Goal: Transaction & Acquisition: Purchase product/service

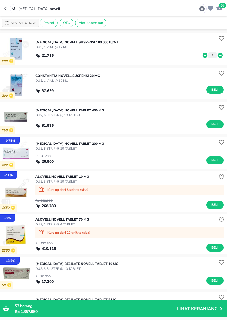
click at [201, 10] on icon "button" at bounding box center [201, 8] width 5 height 5
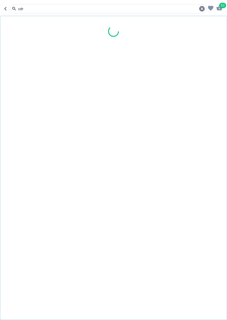
type input "cdr"
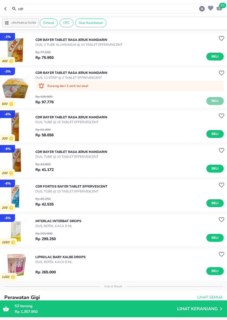
click at [209, 100] on button "Beli" at bounding box center [214, 101] width 17 height 8
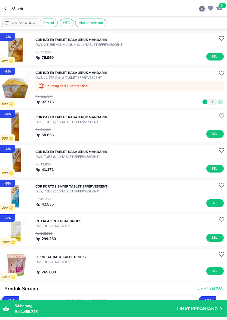
click at [200, 10] on icon "button" at bounding box center [201, 8] width 5 height 5
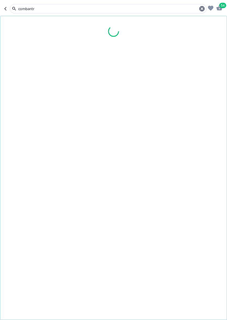
type input "combantr"
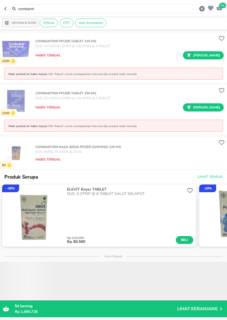
click at [201, 8] on icon "button" at bounding box center [201, 8] width 5 height 5
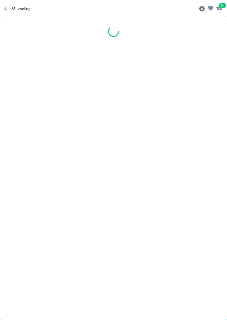
type input "cooling"
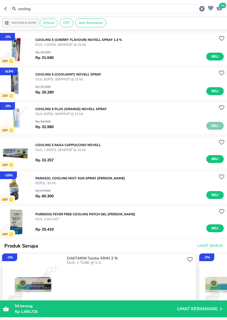
click at [209, 123] on button "Beli" at bounding box center [214, 126] width 17 height 8
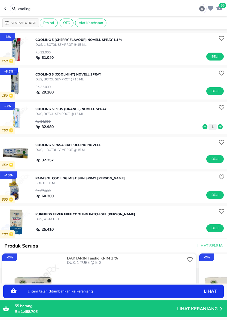
click at [201, 7] on icon "button" at bounding box center [201, 8] width 5 height 5
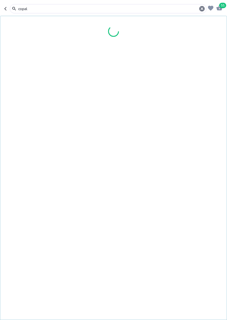
type input "copal"
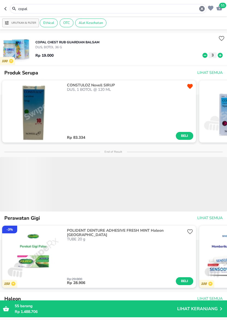
click at [200, 9] on icon "button" at bounding box center [201, 8] width 5 height 5
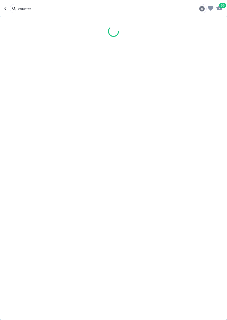
type input "counter"
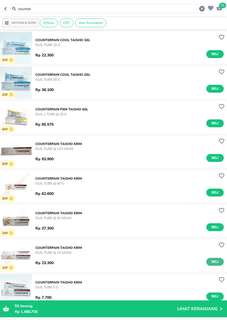
scroll to position [36, 0]
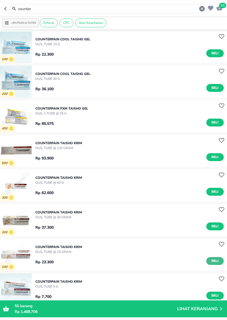
click at [217, 258] on span "Beli" at bounding box center [215, 261] width 9 height 6
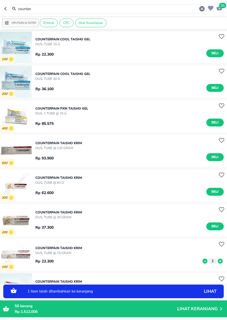
click at [220, 260] on icon at bounding box center [220, 260] width 5 height 5
click at [200, 10] on icon "button" at bounding box center [201, 8] width 5 height 5
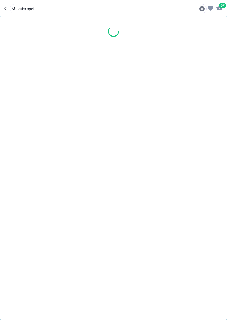
type input "cuka apel"
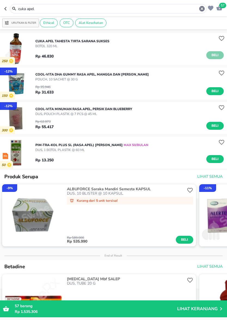
click at [215, 52] on span "Beli" at bounding box center [215, 55] width 9 height 6
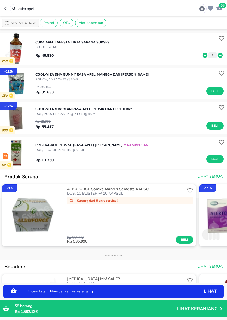
click at [201, 7] on icon "button" at bounding box center [201, 8] width 5 height 5
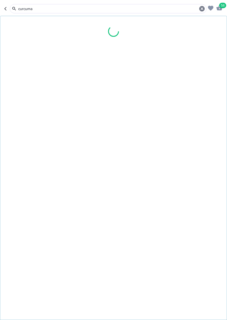
type input "curcuma"
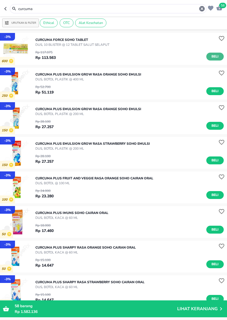
click at [214, 58] on span "Beli" at bounding box center [215, 57] width 9 height 6
click at [200, 7] on icon "button" at bounding box center [201, 8] width 5 height 5
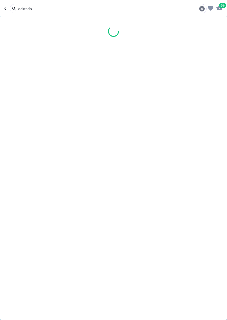
type input "daktarin"
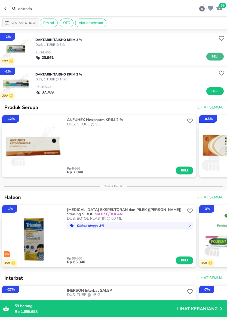
click at [216, 55] on span "Beli" at bounding box center [215, 57] width 9 height 6
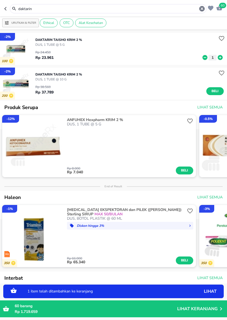
click at [202, 9] on icon "button" at bounding box center [202, 8] width 7 height 7
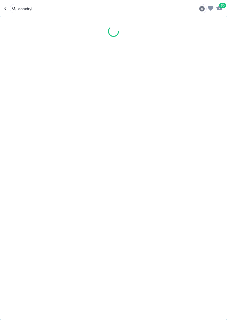
type input "decadryl"
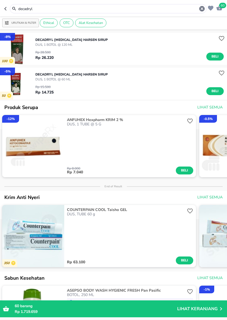
click at [201, 10] on icon "button" at bounding box center [202, 8] width 7 height 7
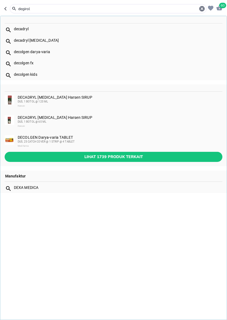
type input "degirol"
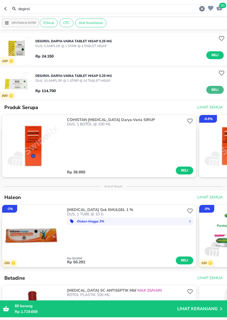
click at [213, 86] on button "Beli" at bounding box center [214, 90] width 17 height 8
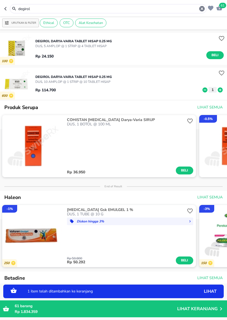
click at [201, 9] on icon "button" at bounding box center [202, 8] width 7 height 7
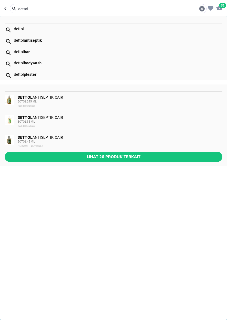
type input "dettol"
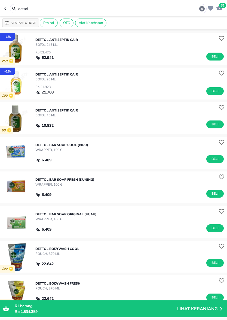
click at [215, 96] on div "DETTOL ANTISEPTIK CAIR BOTOL 95 ML Rp 21.928 Rp 21.708 Beli" at bounding box center [131, 83] width 192 height 29
click at [215, 94] on button "Beli" at bounding box center [214, 91] width 17 height 8
click at [204, 8] on icon "button" at bounding box center [201, 8] width 5 height 5
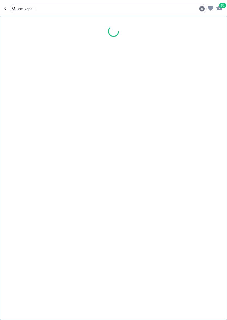
type input "em kapsul"
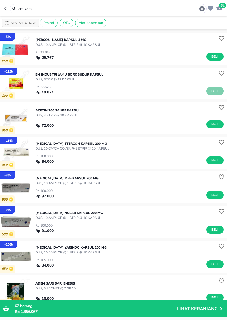
click at [211, 89] on span "Beli" at bounding box center [215, 91] width 9 height 6
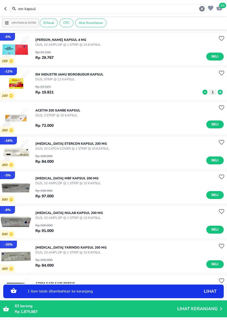
click at [219, 91] on icon at bounding box center [220, 92] width 5 height 5
click at [206, 93] on icon at bounding box center [205, 92] width 5 height 5
click at [201, 9] on icon "button" at bounding box center [201, 8] width 5 height 5
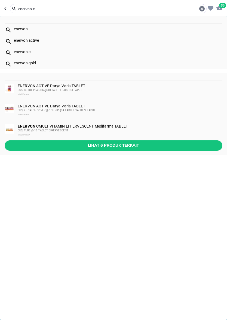
type input "enervon c"
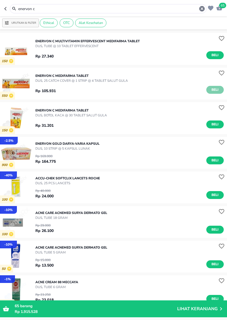
click at [208, 92] on button "Beli" at bounding box center [214, 90] width 17 height 8
click at [203, 10] on icon "button" at bounding box center [201, 8] width 5 height 5
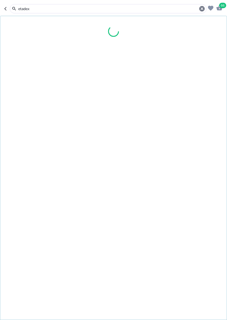
type input "etadex"
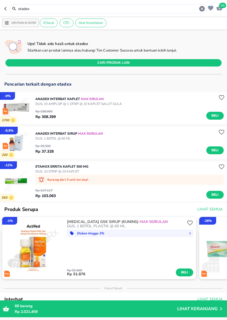
click at [201, 10] on icon "button" at bounding box center [201, 8] width 5 height 5
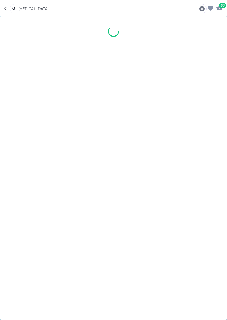
type input "[MEDICAL_DATA]"
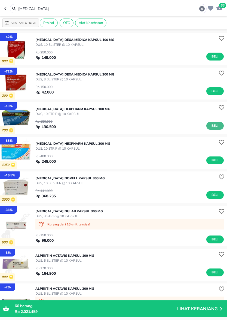
click at [215, 124] on span "Beli" at bounding box center [215, 126] width 9 height 6
click at [203, 10] on icon "button" at bounding box center [202, 8] width 7 height 7
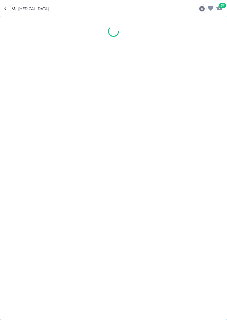
type input "[MEDICAL_DATA]"
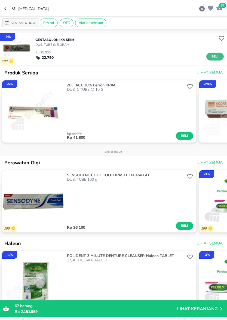
click at [215, 55] on span "Beli" at bounding box center [215, 57] width 9 height 6
click at [201, 8] on icon "button" at bounding box center [201, 8] width 5 height 5
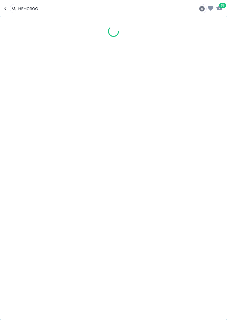
type input "HEMOROG"
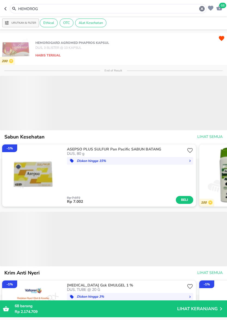
click at [60, 12] on div "HEMOROG" at bounding box center [108, 8] width 197 height 9
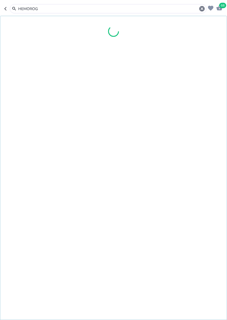
click at [44, 8] on input "HEMOROG" at bounding box center [108, 9] width 181 height 6
type input "HOTIN CREAM"
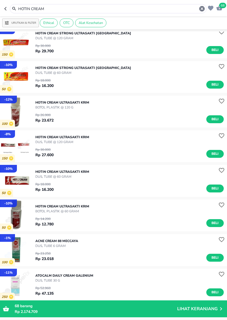
scroll to position [222, 0]
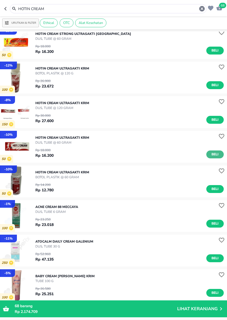
click at [217, 154] on span "Beli" at bounding box center [215, 154] width 9 height 6
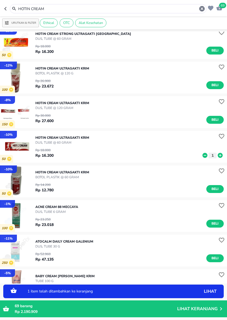
click at [202, 10] on icon "button" at bounding box center [201, 8] width 5 height 5
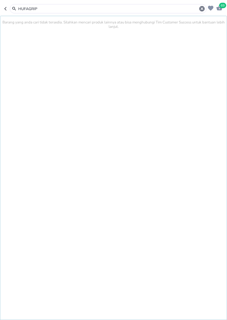
type input "HUFAGRIP"
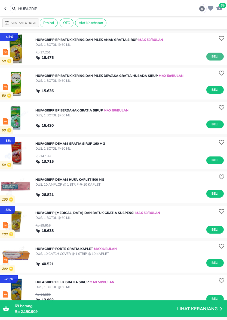
click at [214, 55] on span "Beli" at bounding box center [215, 57] width 9 height 6
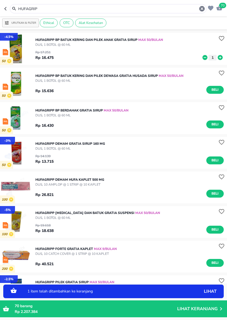
click at [221, 58] on icon at bounding box center [220, 57] width 5 height 5
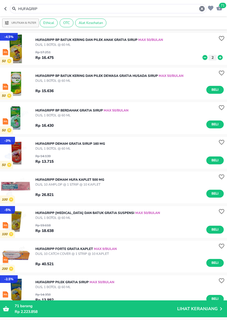
click at [203, 9] on icon "button" at bounding box center [202, 8] width 7 height 7
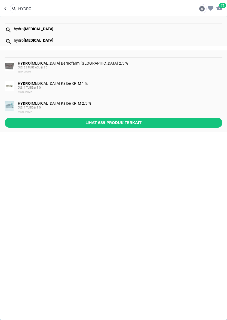
type input "HYDRO"
click at [202, 9] on icon "button" at bounding box center [202, 8] width 7 height 7
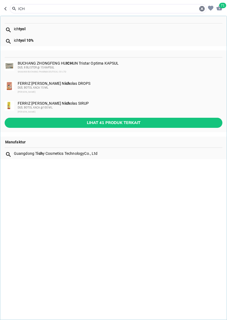
click at [22, 31] on b "tyol" at bounding box center [22, 29] width 7 height 4
type input "ichtyol"
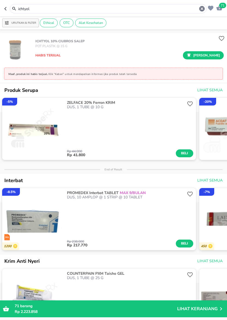
click at [202, 9] on icon "button" at bounding box center [202, 8] width 7 height 7
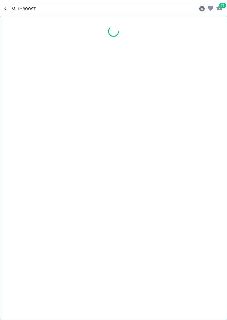
type input "IMBOOST"
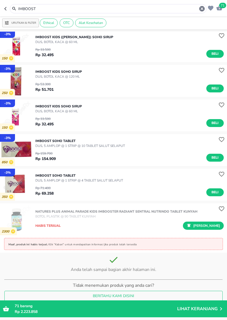
scroll to position [556, 0]
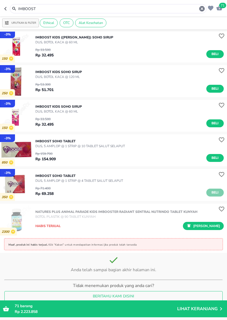
click at [211, 193] on span "Beli" at bounding box center [215, 193] width 9 height 6
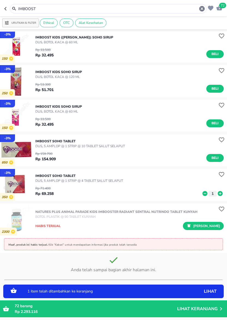
click at [202, 7] on icon "button" at bounding box center [201, 8] width 5 height 5
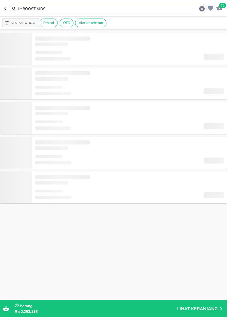
click at [159, 3] on header "72 IMBOOST KIDS" at bounding box center [113, 8] width 227 height 16
click at [154, 6] on input "IMBOOST KIDS" at bounding box center [108, 9] width 181 height 6
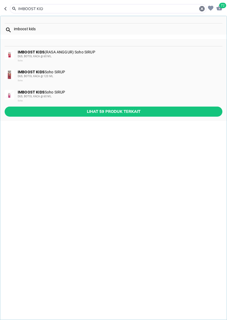
type input "IMBOOST KID"
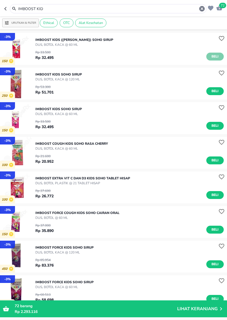
click at [211, 55] on span "Beli" at bounding box center [215, 57] width 9 height 6
click at [200, 6] on icon "button" at bounding box center [202, 8] width 7 height 7
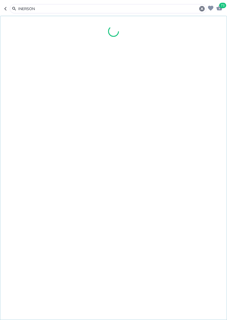
type input "INERSON"
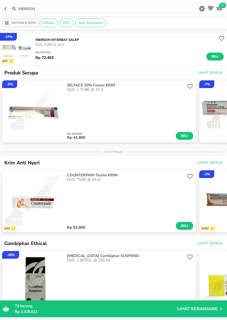
click at [202, 7] on icon "button" at bounding box center [201, 8] width 5 height 5
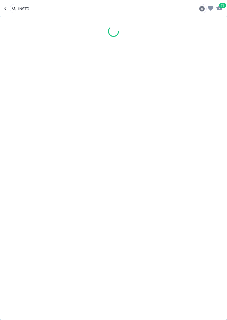
type input "INSTO"
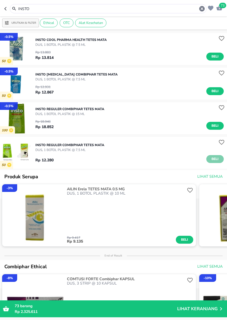
click at [217, 161] on span "Beli" at bounding box center [215, 159] width 9 height 6
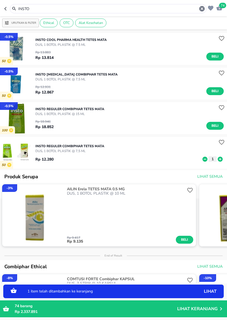
click at [220, 160] on icon at bounding box center [220, 159] width 7 height 6
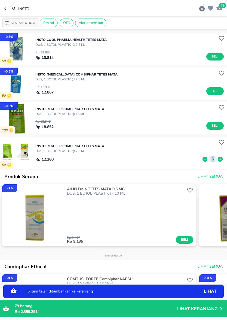
click at [220, 160] on icon at bounding box center [220, 159] width 7 height 6
click at [220, 160] on icon at bounding box center [220, 158] width 5 height 5
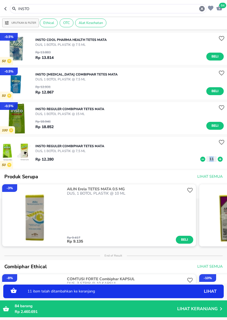
click at [202, 160] on icon at bounding box center [202, 158] width 5 height 5
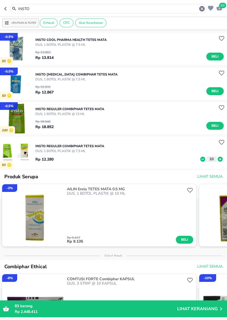
click at [203, 8] on icon "button" at bounding box center [201, 8] width 5 height 5
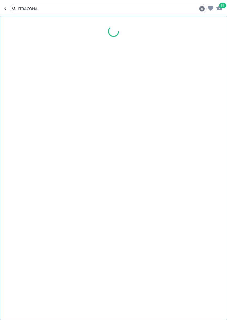
type input "ITRACONA"
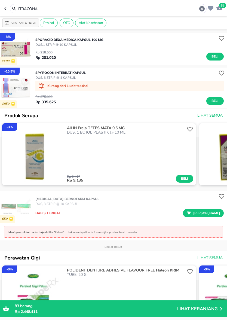
click at [202, 8] on icon "button" at bounding box center [201, 8] width 5 height 5
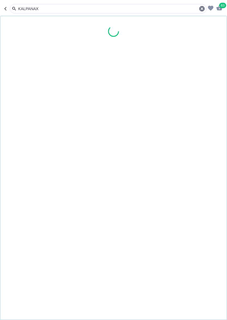
type input "KALPANAX"
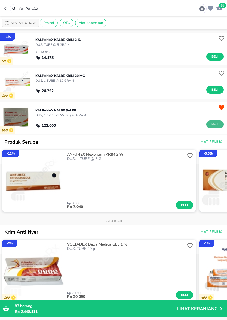
click at [217, 121] on button "Beli" at bounding box center [214, 124] width 17 height 8
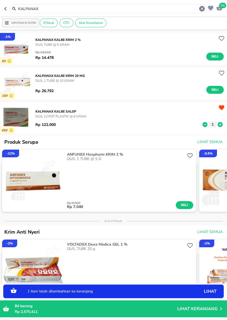
click at [202, 9] on icon "button" at bounding box center [202, 8] width 7 height 7
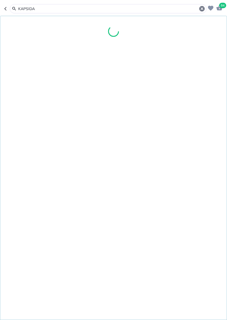
type input "KAPSIDA"
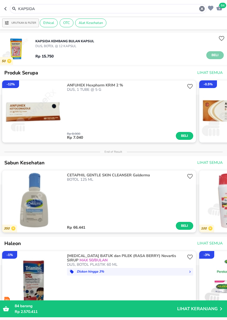
click at [215, 56] on span "Beli" at bounding box center [215, 55] width 9 height 6
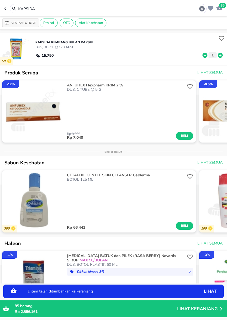
click at [199, 9] on icon "button" at bounding box center [202, 8] width 7 height 7
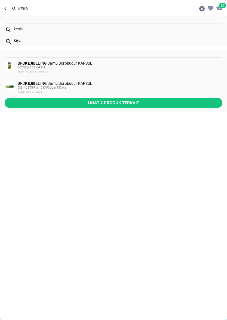
type input "KEJIB"
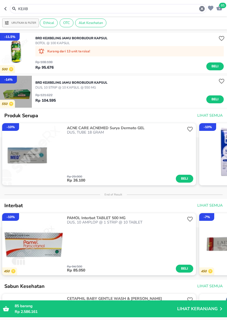
click at [23, 89] on img "button" at bounding box center [16, 92] width 32 height 32
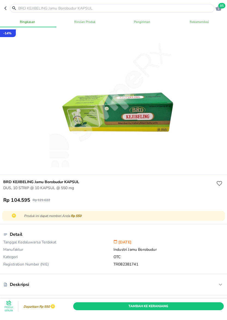
click at [5, 6] on button "button" at bounding box center [6, 8] width 5 height 8
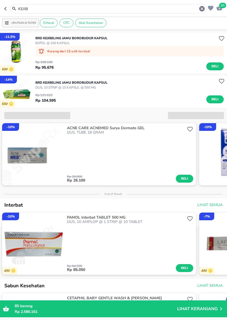
click at [126, 9] on input "KEJIB" at bounding box center [108, 9] width 181 height 6
click at [77, 7] on input "KEJIB" at bounding box center [108, 9] width 181 height 6
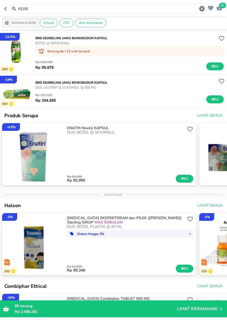
click at [99, 85] on p "DUS, 10 STRIP @ 10 KAPSUL @ 550 mg" at bounding box center [71, 87] width 72 height 5
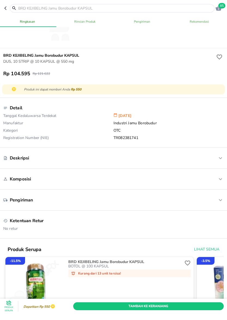
scroll to position [133, 0]
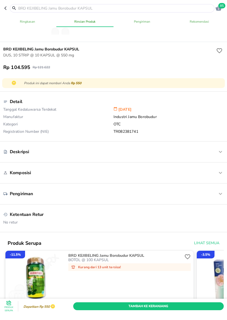
click at [197, 6] on input "text" at bounding box center [116, 8] width 196 height 6
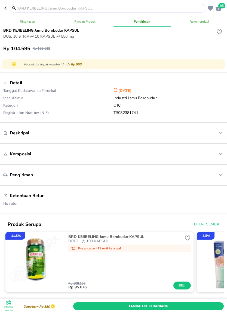
scroll to position [153, 0]
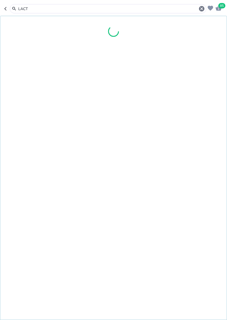
type input "LACTA"
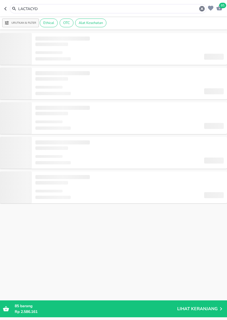
click at [63, 11] on div "LACTACYD" at bounding box center [112, 8] width 188 height 7
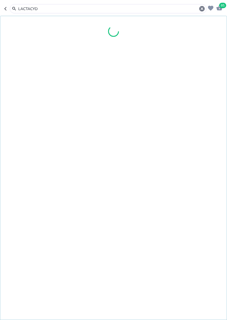
click at [44, 10] on input "LACTACYD" at bounding box center [108, 9] width 181 height 6
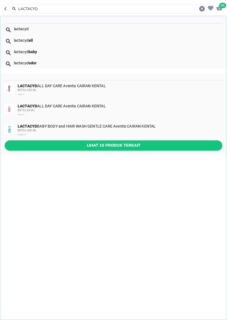
click at [31, 28] on div "lactacyd" at bounding box center [118, 29] width 208 height 4
type input "lactacyd"
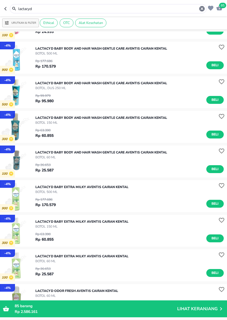
scroll to position [61, 0]
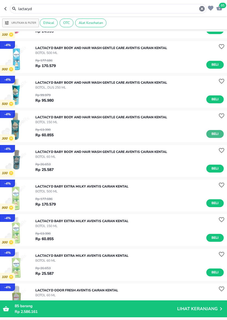
click at [218, 133] on span "Beli" at bounding box center [215, 134] width 9 height 6
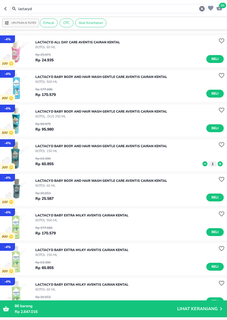
scroll to position [65, 0]
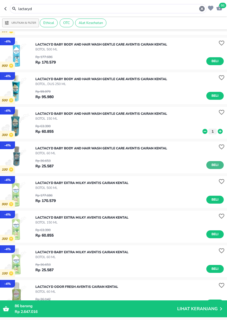
click at [222, 163] on button "Beli" at bounding box center [214, 165] width 17 height 8
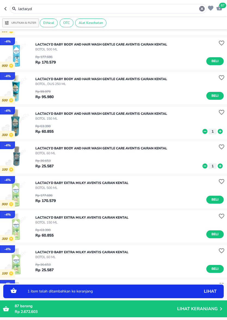
click at [222, 163] on icon at bounding box center [220, 166] width 7 height 6
click at [204, 9] on icon "button" at bounding box center [201, 8] width 5 height 5
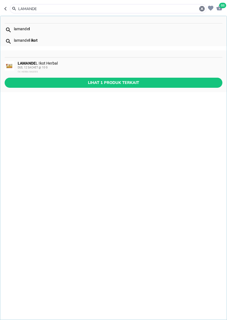
type input "LAMANDE"
click at [111, 63] on div "LAMANDE L Ikot Herbal DUS, 12 SACHET @ 10 G CV. HERBA BAGOES" at bounding box center [120, 67] width 204 height 13
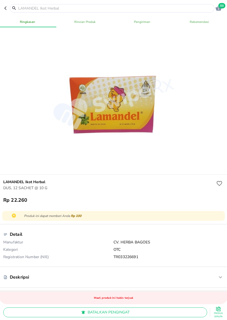
click at [21, 8] on input "text" at bounding box center [116, 8] width 196 height 6
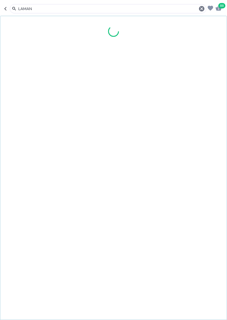
type input "LAMAND"
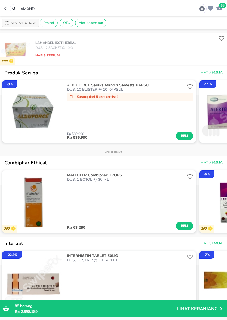
click at [202, 9] on icon "button" at bounding box center [202, 8] width 7 height 7
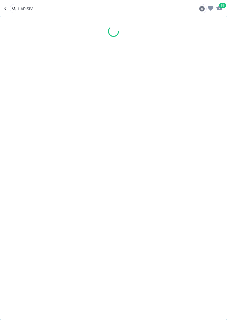
type input "LAPISIV"
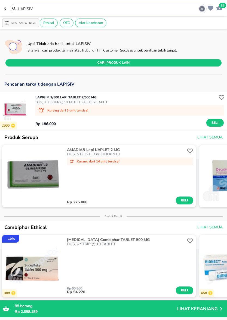
click at [201, 8] on icon "button" at bounding box center [201, 8] width 5 height 5
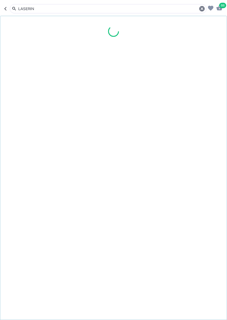
type input "LASERIN"
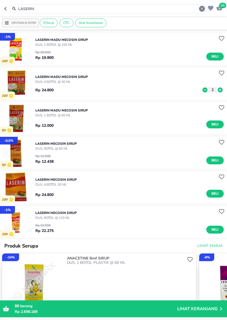
click at [200, 8] on icon "button" at bounding box center [201, 8] width 5 height 5
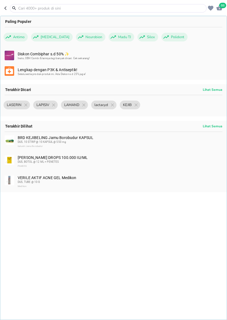
type input "O"
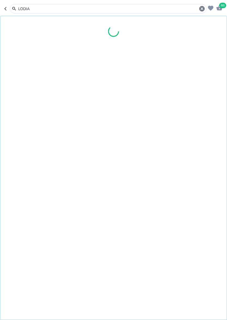
type input "LODIA"
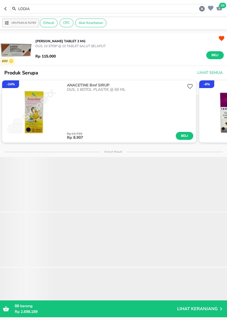
click at [36, 10] on input "LODIA" at bounding box center [108, 9] width 181 height 6
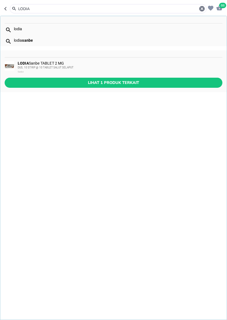
click at [213, 92] on div "Lihat 1 produk terkait" at bounding box center [113, 85] width 227 height 14
click at [57, 67] on span "DUS, 10 STRIP @ 10 TABLET SALUT SELAPUT" at bounding box center [46, 67] width 56 height 3
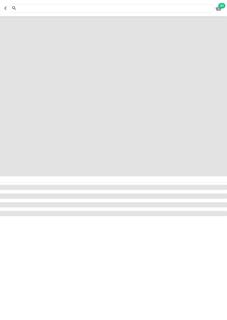
click at [33, 7] on input "text" at bounding box center [116, 8] width 196 height 6
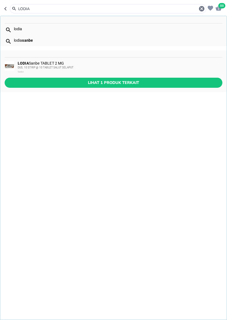
type input "LODIA"
click at [58, 63] on div "[PERSON_NAME] TABLET 2 MG DUS, 10 STRIP @ 10 TABLET SALUT SELAPUT Sanbe" at bounding box center [120, 67] width 204 height 13
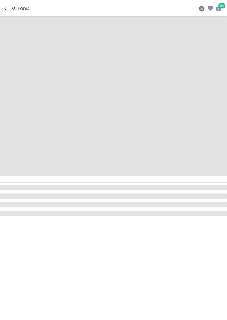
click at [81, 12] on div "LODIA" at bounding box center [108, 8] width 197 height 9
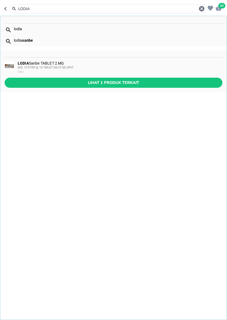
click at [45, 60] on div "[PERSON_NAME] TABLET 2 MG DUS, 10 STRIP @ 10 TABLET SALUT SELAPUT Sanbe" at bounding box center [113, 67] width 227 height 20
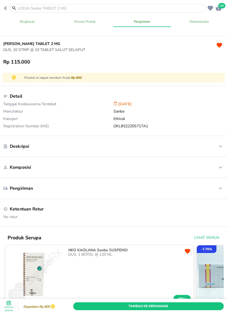
scroll to position [127, 0]
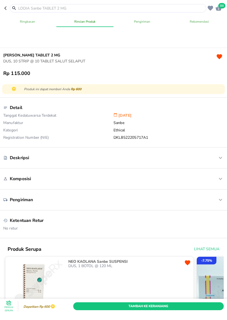
click at [4, 5] on div at bounding box center [105, 8] width 202 height 8
click at [4, 7] on icon "button" at bounding box center [6, 8] width 4 height 4
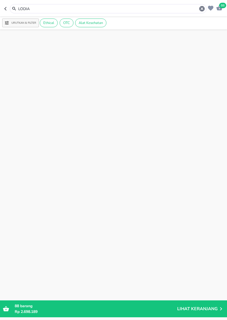
click at [4, 7] on icon "button" at bounding box center [6, 9] width 4 height 4
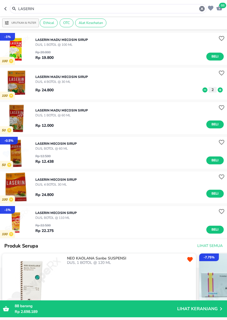
click at [49, 8] on input "LASERIN" at bounding box center [108, 9] width 181 height 6
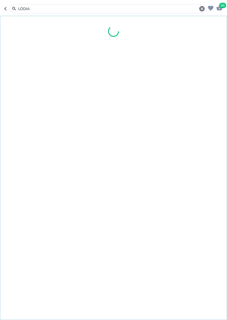
type input "LODIA"
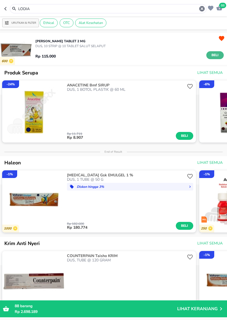
click at [213, 56] on span "Beli" at bounding box center [215, 55] width 9 height 6
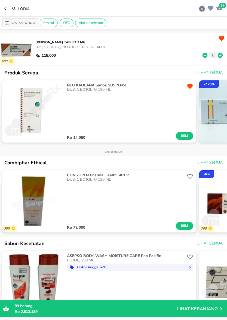
click at [203, 9] on icon "button" at bounding box center [201, 8] width 5 height 5
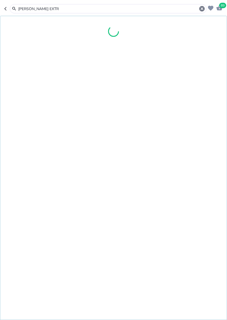
type input "MADU TJ EXTR"
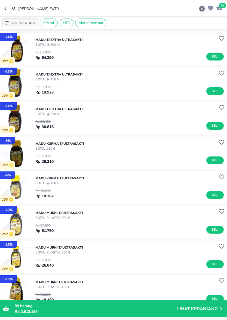
click at [201, 10] on icon "button" at bounding box center [201, 8] width 5 height 5
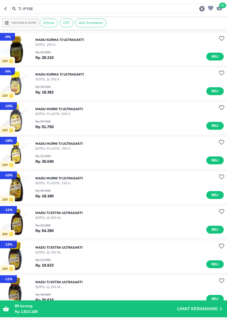
click at [196, 10] on input "TJ JPYBE" at bounding box center [108, 9] width 181 height 6
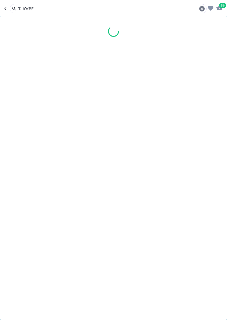
type input "TJ JOYBE"
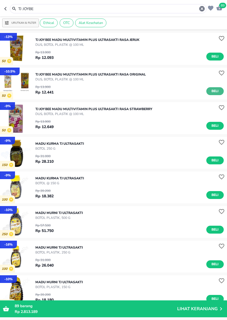
click at [213, 92] on span "Beli" at bounding box center [215, 91] width 9 height 6
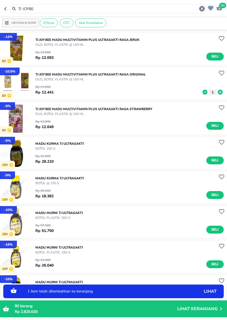
click at [220, 92] on icon at bounding box center [220, 92] width 7 height 6
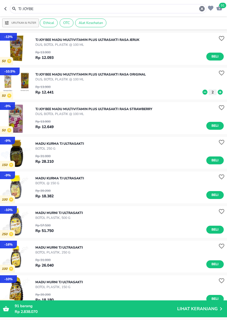
click at [202, 8] on icon "button" at bounding box center [202, 8] width 7 height 7
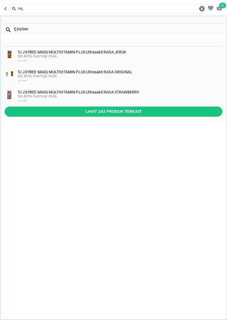
type input "M"
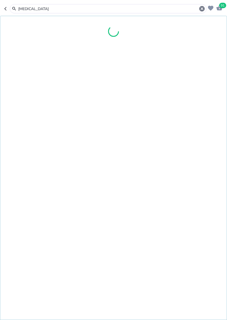
type input "MELOXICAM"
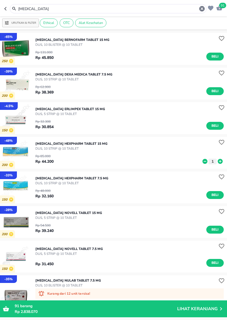
scroll to position [9, 0]
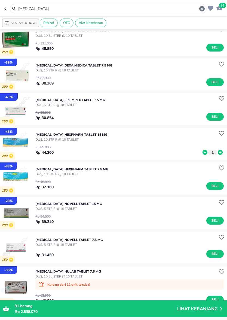
click at [205, 155] on div "MELOXICAM Hexpharm TABLET 15 MG DUS, 10 STRIP @ 10 TABLET Rp 85.000 Rp 44.200 1" at bounding box center [131, 143] width 192 height 29
click at [205, 155] on icon at bounding box center [205, 152] width 7 height 6
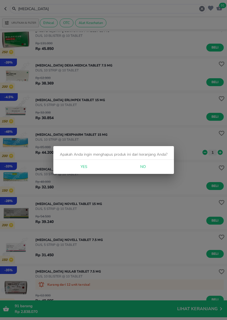
click at [95, 164] on div "Yes No" at bounding box center [113, 167] width 121 height 14
click at [86, 166] on span "Yes" at bounding box center [83, 166] width 13 height 7
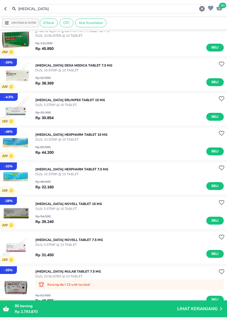
click at [199, 10] on icon "button" at bounding box center [202, 8] width 7 height 7
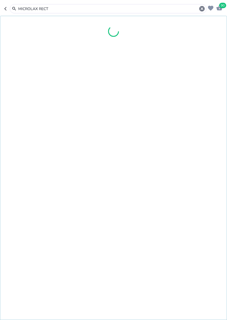
type input "MICROLAX RECT"
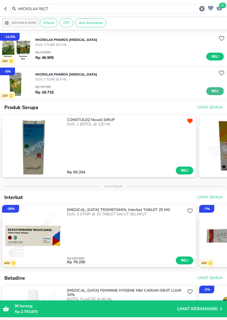
click at [214, 90] on span "Beli" at bounding box center [215, 91] width 9 height 6
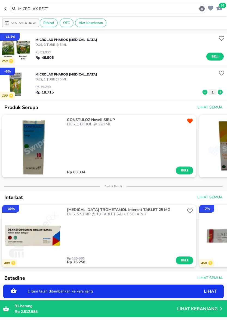
click at [221, 92] on icon at bounding box center [220, 92] width 5 height 5
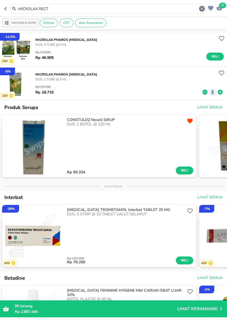
click at [202, 6] on icon "button" at bounding box center [201, 8] width 5 height 5
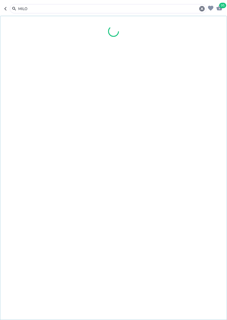
type input "MILO"
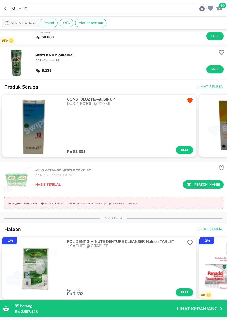
scroll to position [56, 0]
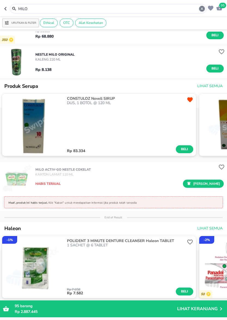
click at [201, 8] on icon "button" at bounding box center [201, 8] width 5 height 5
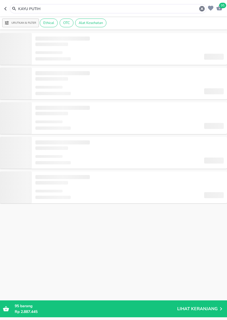
click at [47, 9] on input "KAYU PUTIH" at bounding box center [108, 9] width 181 height 6
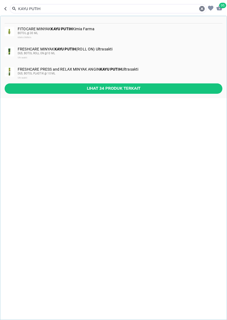
type input "KAYU PUTIH"
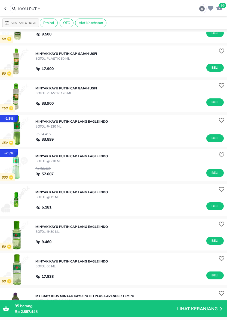
scroll to position [265, 0]
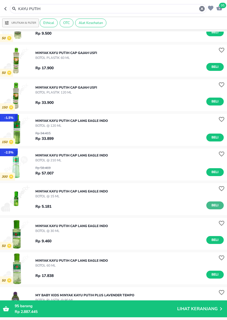
click at [216, 205] on span "Beli" at bounding box center [215, 205] width 9 height 6
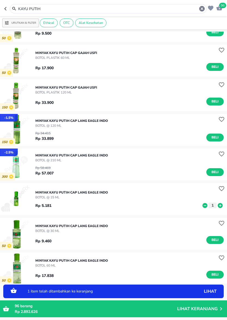
click at [220, 206] on icon at bounding box center [220, 205] width 5 height 5
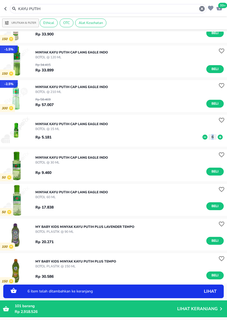
scroll to position [334, 0]
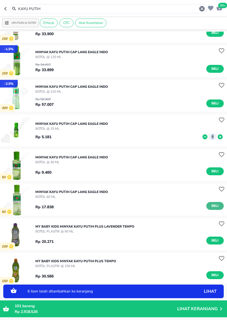
click at [218, 205] on span "Beli" at bounding box center [215, 206] width 9 height 6
click at [221, 206] on icon at bounding box center [220, 206] width 7 height 6
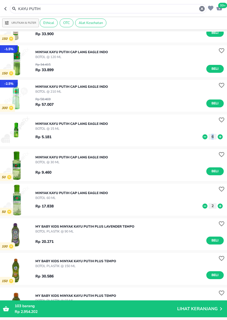
click at [203, 10] on icon "button" at bounding box center [201, 8] width 5 height 5
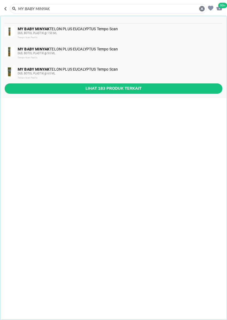
type input "MY BABY MINYAK"
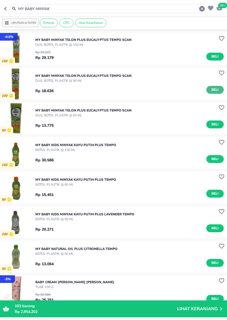
click at [211, 86] on button "Beli" at bounding box center [214, 90] width 17 height 8
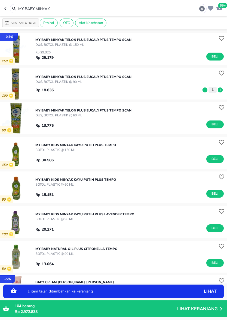
click at [221, 88] on icon at bounding box center [220, 89] width 5 height 5
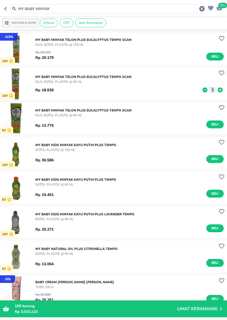
click at [206, 90] on icon at bounding box center [205, 89] width 5 height 5
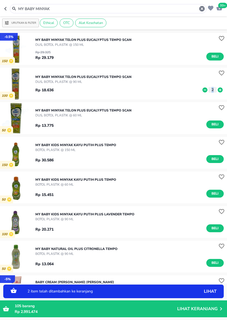
click at [206, 90] on icon at bounding box center [205, 89] width 5 height 5
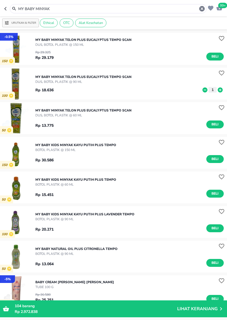
click at [221, 90] on icon at bounding box center [220, 89] width 5 height 5
click at [200, 9] on icon "button" at bounding box center [201, 8] width 5 height 5
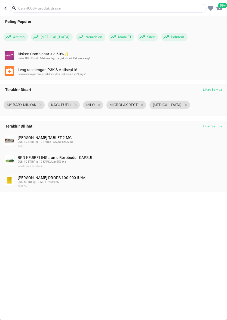
click at [194, 7] on input "text" at bounding box center [112, 8] width 188 height 6
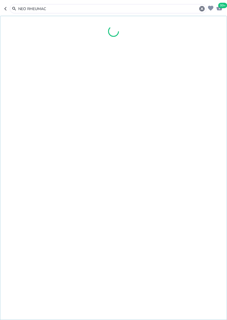
type input "NEO RHEUMAC"
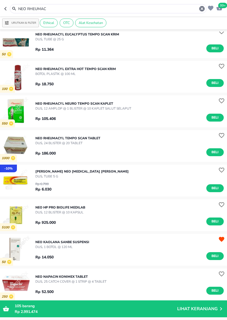
scroll to position [42, 0]
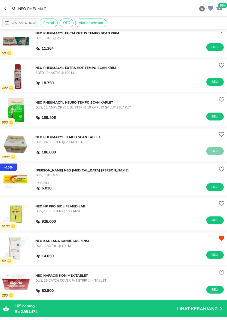
click at [216, 151] on span "Beli" at bounding box center [215, 151] width 9 height 6
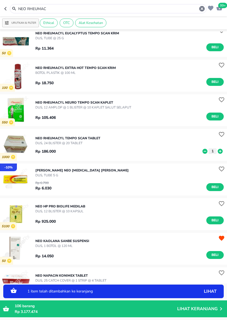
click at [203, 11] on icon "button" at bounding box center [201, 8] width 5 height 5
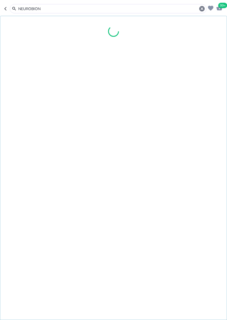
type input "NEUROBION"
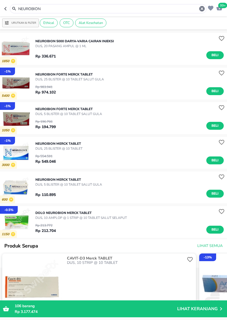
click at [218, 118] on div "Rp 196.766 Rp 194.799 Beli" at bounding box center [129, 122] width 188 height 13
click at [218, 126] on span "Beli" at bounding box center [215, 126] width 9 height 6
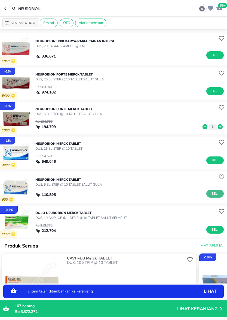
click at [217, 191] on span "Beli" at bounding box center [215, 194] width 9 height 6
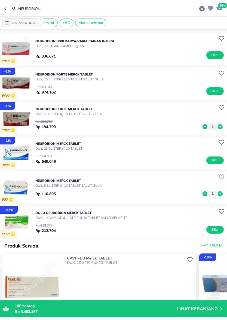
click at [204, 9] on icon "button" at bounding box center [201, 8] width 5 height 5
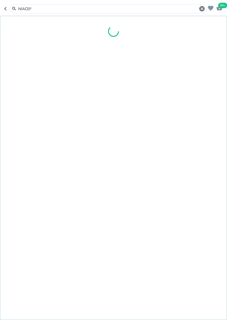
type input "NIACEF"
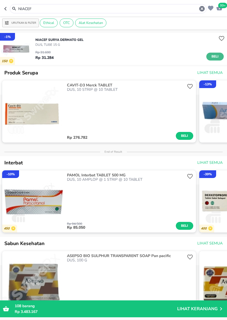
click at [214, 57] on span "Beli" at bounding box center [215, 57] width 9 height 6
click at [202, 9] on icon "button" at bounding box center [202, 8] width 7 height 7
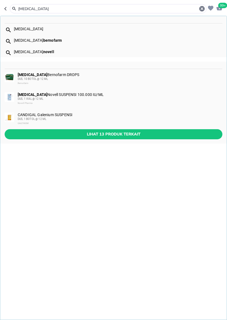
type input "NYSTATIN"
click at [60, 74] on div "NYSTATIN Bernofarm DROPS DUS, 10 BOTOL @ 12 ML Bernofarm" at bounding box center [120, 78] width 204 height 13
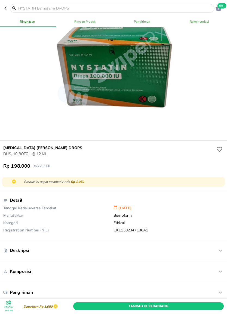
scroll to position [35, 0]
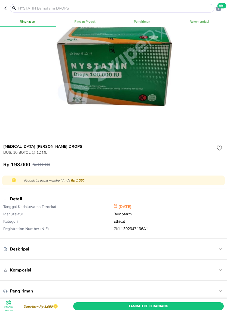
drag, startPoint x: 117, startPoint y: 303, endPoint x: 152, endPoint y: 287, distance: 38.6
click at [117, 303] on button "Tambah Ke Keranjang" at bounding box center [148, 306] width 151 height 8
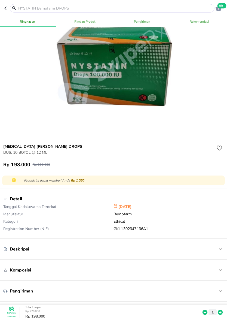
click at [193, 9] on input "text" at bounding box center [116, 8] width 196 height 6
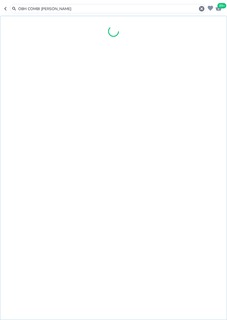
type input "OBH COMBI ANAK"
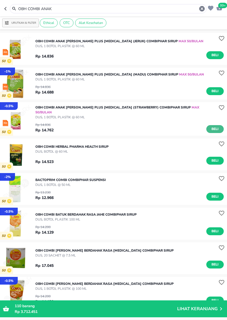
click at [218, 126] on span "Beli" at bounding box center [215, 129] width 9 height 6
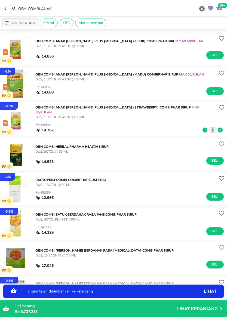
click at [218, 127] on icon at bounding box center [220, 129] width 5 height 5
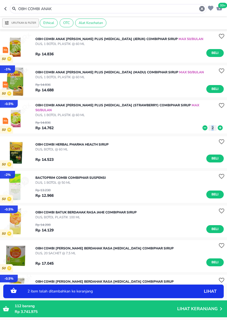
scroll to position [2, 0]
click at [201, 7] on icon "button" at bounding box center [201, 8] width 5 height 5
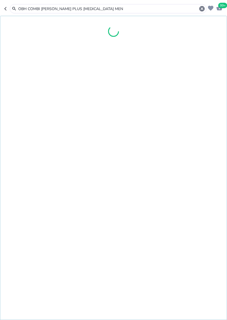
type input "OBH COMBI BATUK PLUS FLU MEN"
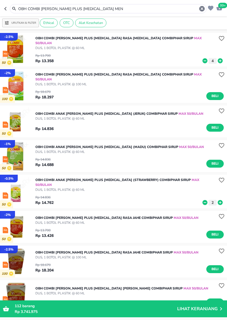
click at [202, 9] on icon "button" at bounding box center [202, 8] width 7 height 7
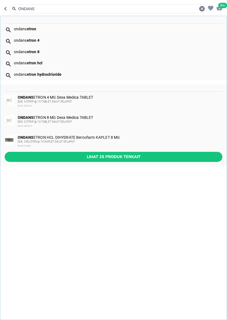
type input "ONDANS"
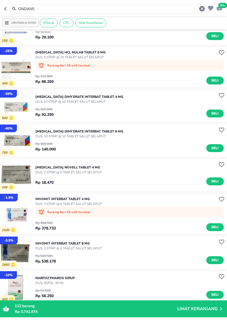
scroll to position [124, 0]
click at [220, 110] on button "Beli" at bounding box center [214, 113] width 17 height 8
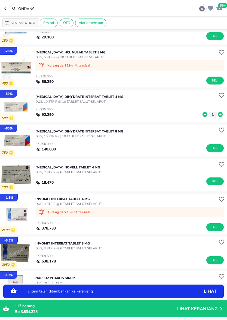
click at [221, 112] on icon at bounding box center [220, 114] width 7 height 6
click at [222, 114] on icon at bounding box center [220, 114] width 5 height 5
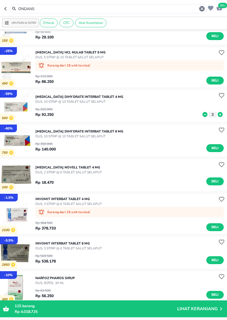
click at [202, 9] on icon "button" at bounding box center [202, 8] width 7 height 7
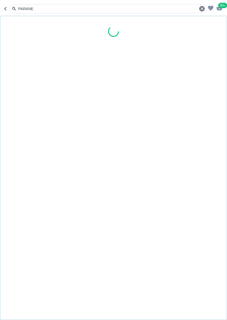
type input "PARANER"
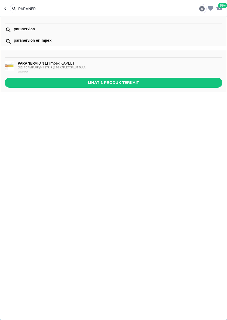
click at [125, 64] on div "PARANER VION Erlimpex KAPLET DUS, 10 AMPLOP @ 1 STRIP @ 10 KAPLET SALUT GULA ER…" at bounding box center [120, 67] width 204 height 13
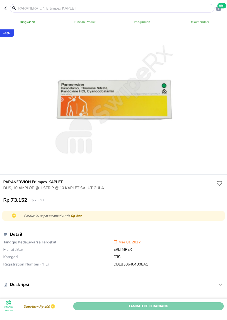
click at [115, 303] on span "Tambah Ke Keranjang" at bounding box center [148, 306] width 142 height 6
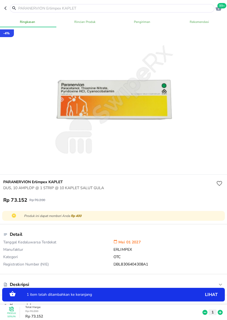
click at [71, 8] on input "text" at bounding box center [116, 8] width 196 height 6
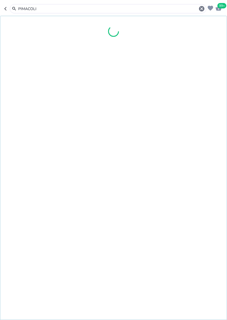
type input "PIMACOLIN"
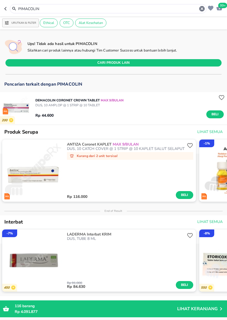
click at [203, 8] on icon "button" at bounding box center [202, 8] width 7 height 7
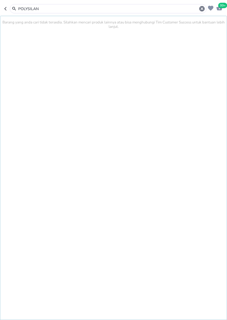
type input "POLYSILAN"
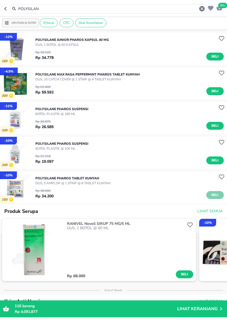
click at [215, 196] on span "Beli" at bounding box center [215, 195] width 9 height 6
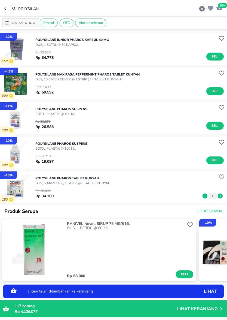
click at [220, 194] on icon at bounding box center [220, 195] width 5 height 5
click at [202, 11] on icon "button" at bounding box center [201, 8] width 5 height 5
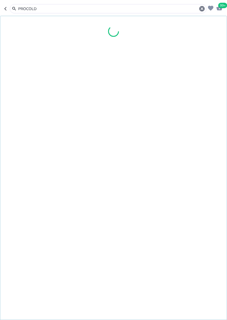
type input "PROCOLD"
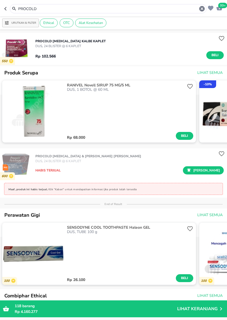
click at [19, 46] on img "button" at bounding box center [16, 49] width 32 height 32
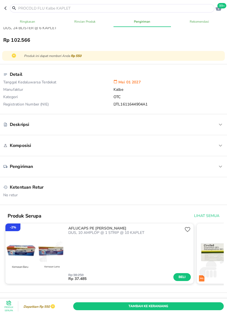
scroll to position [152, 0]
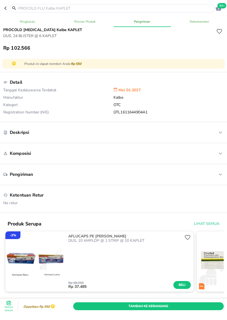
click at [6, 7] on icon "button" at bounding box center [6, 8] width 4 height 4
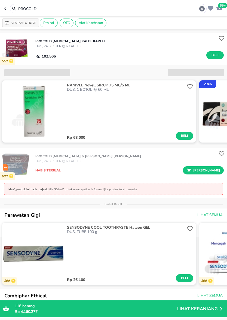
click at [38, 5] on div "PROCOLD" at bounding box center [112, 8] width 188 height 7
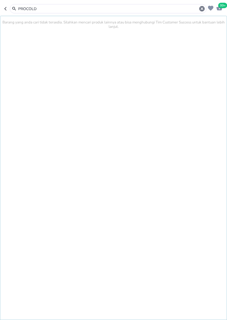
click at [42, 8] on input "PROCOLD" at bounding box center [108, 9] width 181 height 6
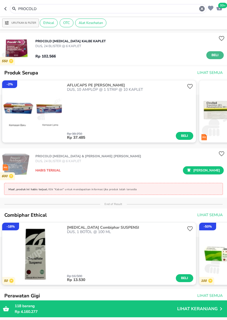
click at [218, 52] on button "Beli" at bounding box center [214, 55] width 17 height 8
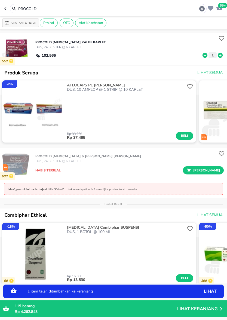
click at [202, 9] on icon "button" at bounding box center [202, 8] width 7 height 7
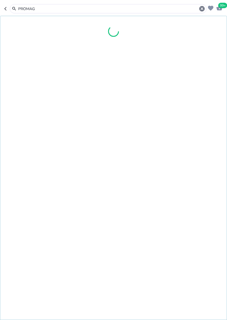
type input "PROMAG"
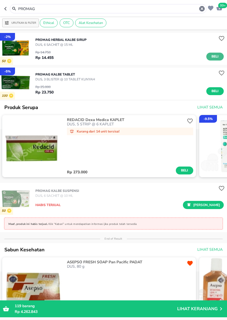
click at [215, 56] on span "Beli" at bounding box center [215, 57] width 9 height 6
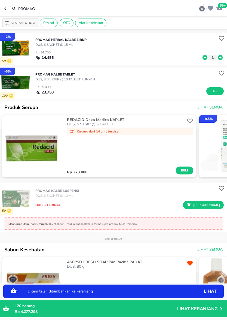
click at [204, 57] on icon at bounding box center [205, 57] width 5 height 5
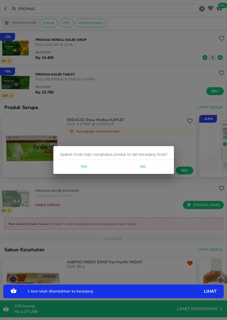
click at [92, 167] on button "Yes" at bounding box center [83, 167] width 17 height 10
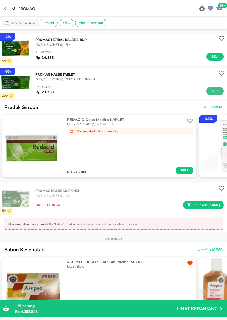
click at [219, 91] on span "Beli" at bounding box center [215, 91] width 9 height 6
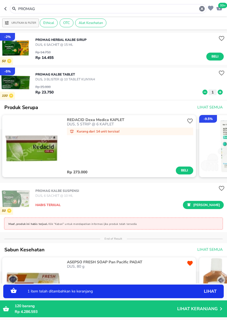
click at [222, 92] on icon at bounding box center [220, 92] width 5 height 5
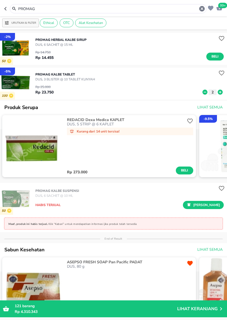
click at [200, 9] on icon "button" at bounding box center [201, 8] width 5 height 5
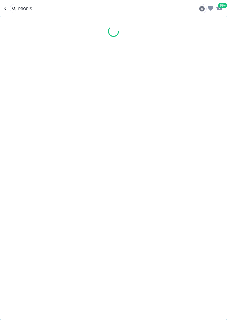
type input "PRORIS"
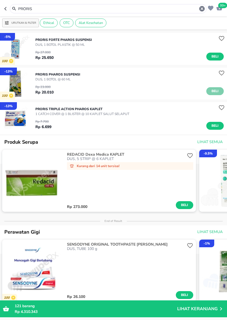
click at [220, 89] on button "Beli" at bounding box center [214, 91] width 17 height 8
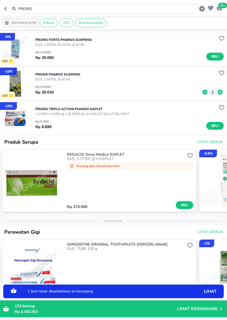
click at [221, 91] on icon at bounding box center [220, 92] width 5 height 5
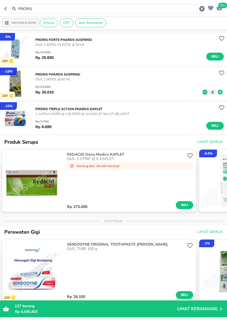
click at [202, 8] on icon "button" at bounding box center [202, 8] width 7 height 7
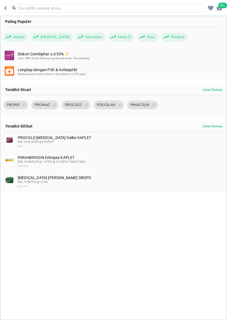
click at [178, 9] on input "text" at bounding box center [112, 8] width 188 height 6
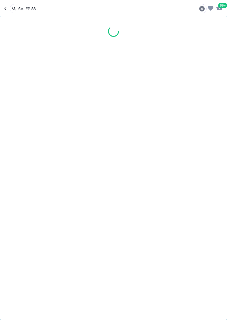
type input "SALEP 88"
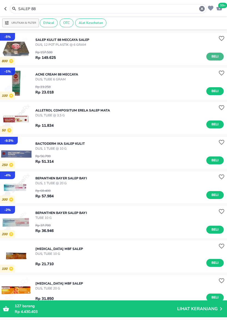
click at [214, 58] on span "Beli" at bounding box center [215, 57] width 9 height 6
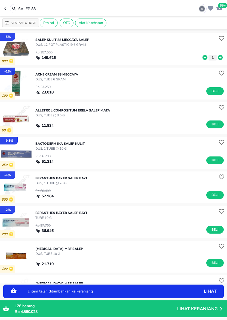
click at [200, 10] on icon "button" at bounding box center [201, 8] width 5 height 5
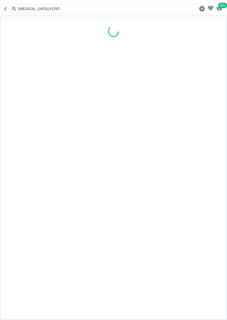
type input "SALONPAS KOYO"
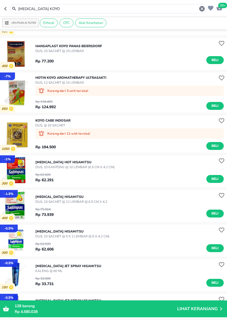
scroll to position [30, 0]
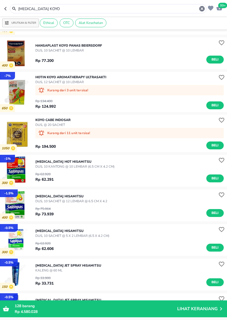
click at [213, 174] on div "Rp 62.920 Rp 62.291 Beli" at bounding box center [129, 175] width 188 height 13
click at [213, 177] on span "Beli" at bounding box center [215, 178] width 9 height 6
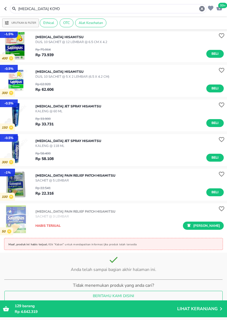
scroll to position [189, 0]
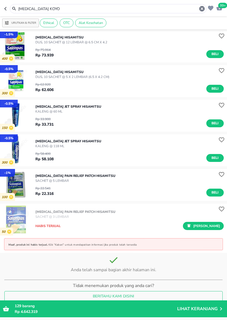
click at [22, 186] on img "button" at bounding box center [16, 185] width 32 height 32
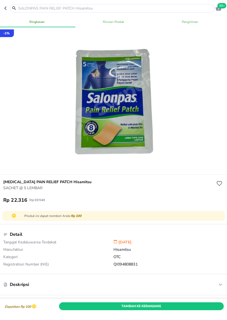
click at [6, 8] on icon "button" at bounding box center [6, 8] width 4 height 4
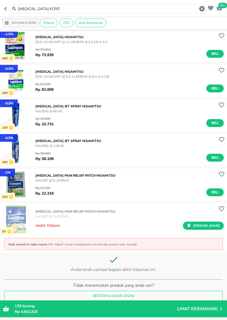
scroll to position [189, 0]
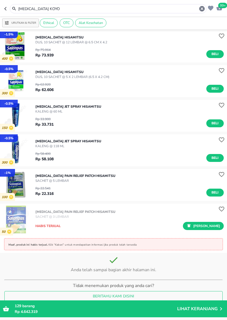
click at [201, 8] on icon "button" at bounding box center [201, 8] width 5 height 5
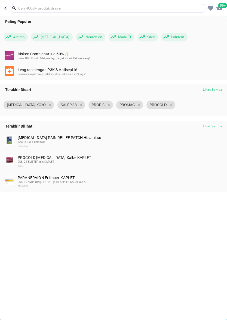
click at [188, 7] on input "text" at bounding box center [112, 8] width 188 height 6
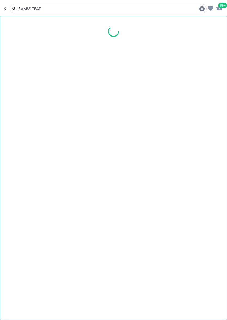
type input "SANBE TEAR"
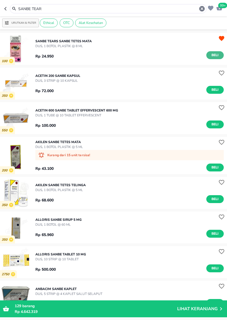
click at [211, 54] on span "Beli" at bounding box center [215, 55] width 9 height 6
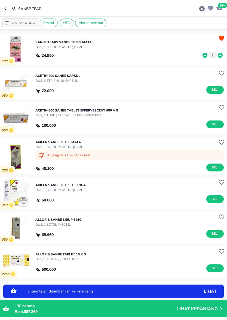
click at [221, 56] on icon at bounding box center [220, 55] width 5 height 5
click at [204, 11] on icon "button" at bounding box center [201, 8] width 5 height 5
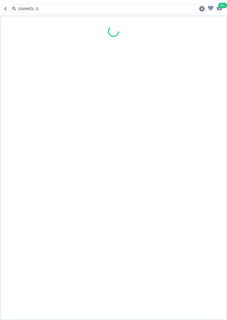
type input "SANMOL D"
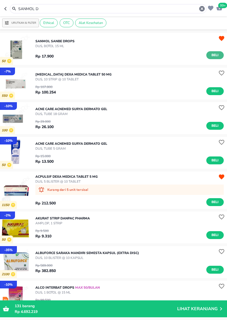
click at [213, 57] on span "Beli" at bounding box center [215, 55] width 9 height 6
click at [201, 10] on icon "button" at bounding box center [201, 8] width 5 height 5
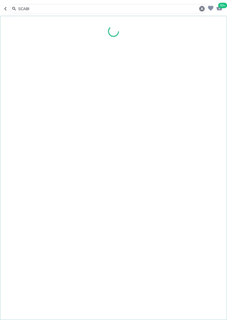
type input "SCABI"
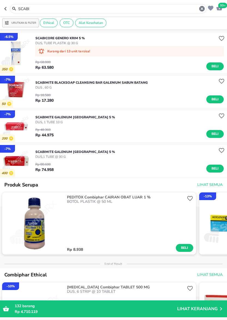
click at [212, 127] on div "Rp 48.360 Rp 44.975 Beli" at bounding box center [129, 130] width 188 height 13
click at [214, 133] on span "Beli" at bounding box center [215, 134] width 9 height 6
click at [202, 10] on icon "button" at bounding box center [201, 8] width 5 height 5
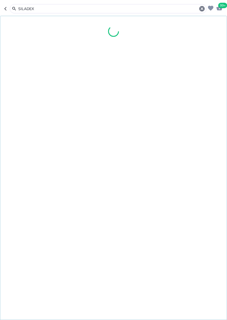
type input "SILADEX"
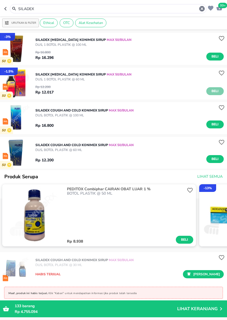
click at [211, 93] on span "Beli" at bounding box center [215, 91] width 9 height 6
click at [201, 11] on icon "button" at bounding box center [201, 8] width 5 height 5
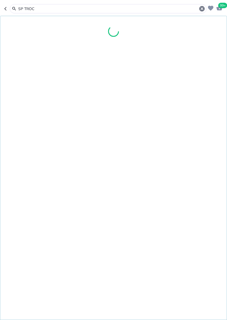
type input "SP TROC"
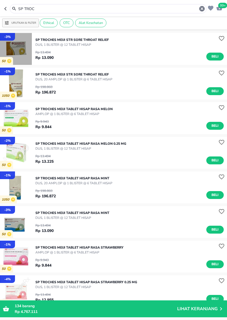
click at [18, 50] on img "button" at bounding box center [16, 49] width 32 height 32
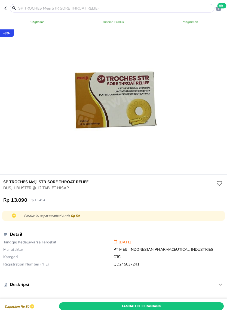
click at [7, 7] on icon "button" at bounding box center [6, 8] width 4 height 4
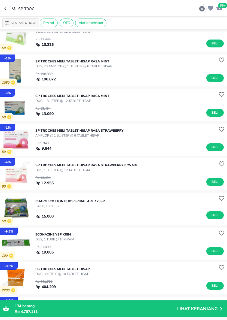
scroll to position [120, 0]
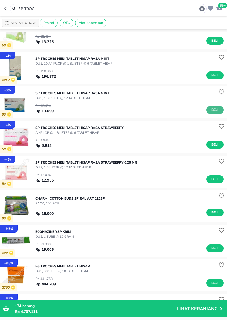
click at [213, 112] on span "Beli" at bounding box center [215, 110] width 9 height 6
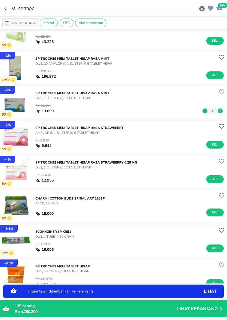
click at [219, 112] on icon at bounding box center [220, 110] width 5 height 5
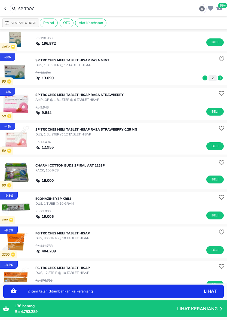
scroll to position [153, 0]
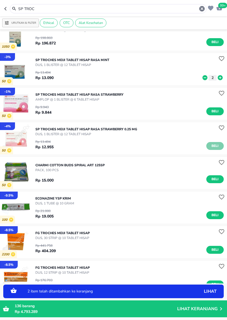
click at [211, 146] on span "Beli" at bounding box center [215, 146] width 9 height 6
click at [221, 147] on icon at bounding box center [220, 147] width 7 height 6
